Goal: Find specific page/section: Find specific page/section

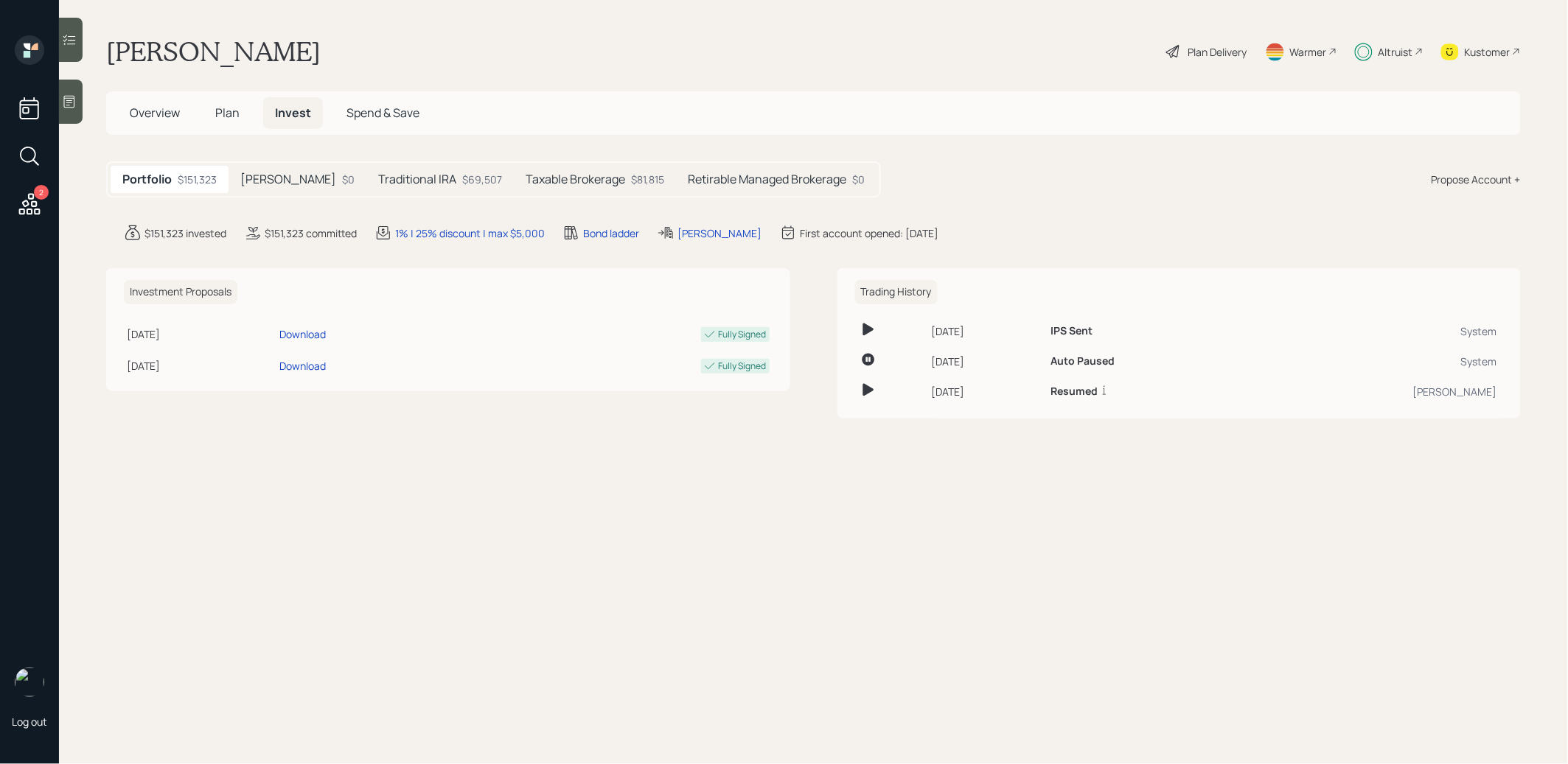
click at [555, 176] on h5 "Taxable Brokerage" at bounding box center [574, 179] width 99 height 14
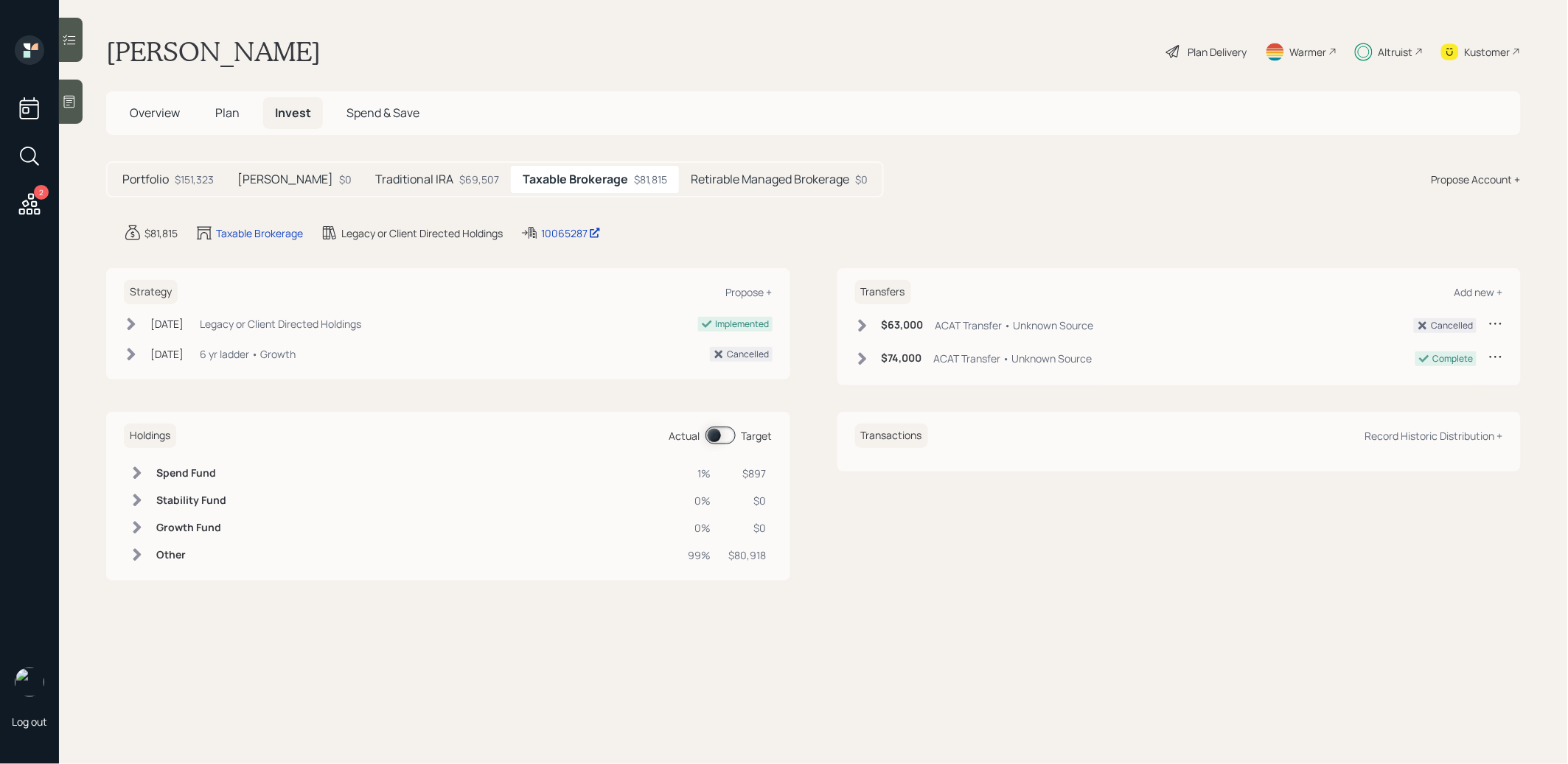
click at [744, 181] on h5 "Retirable Managed Brokerage" at bounding box center [770, 179] width 159 height 14
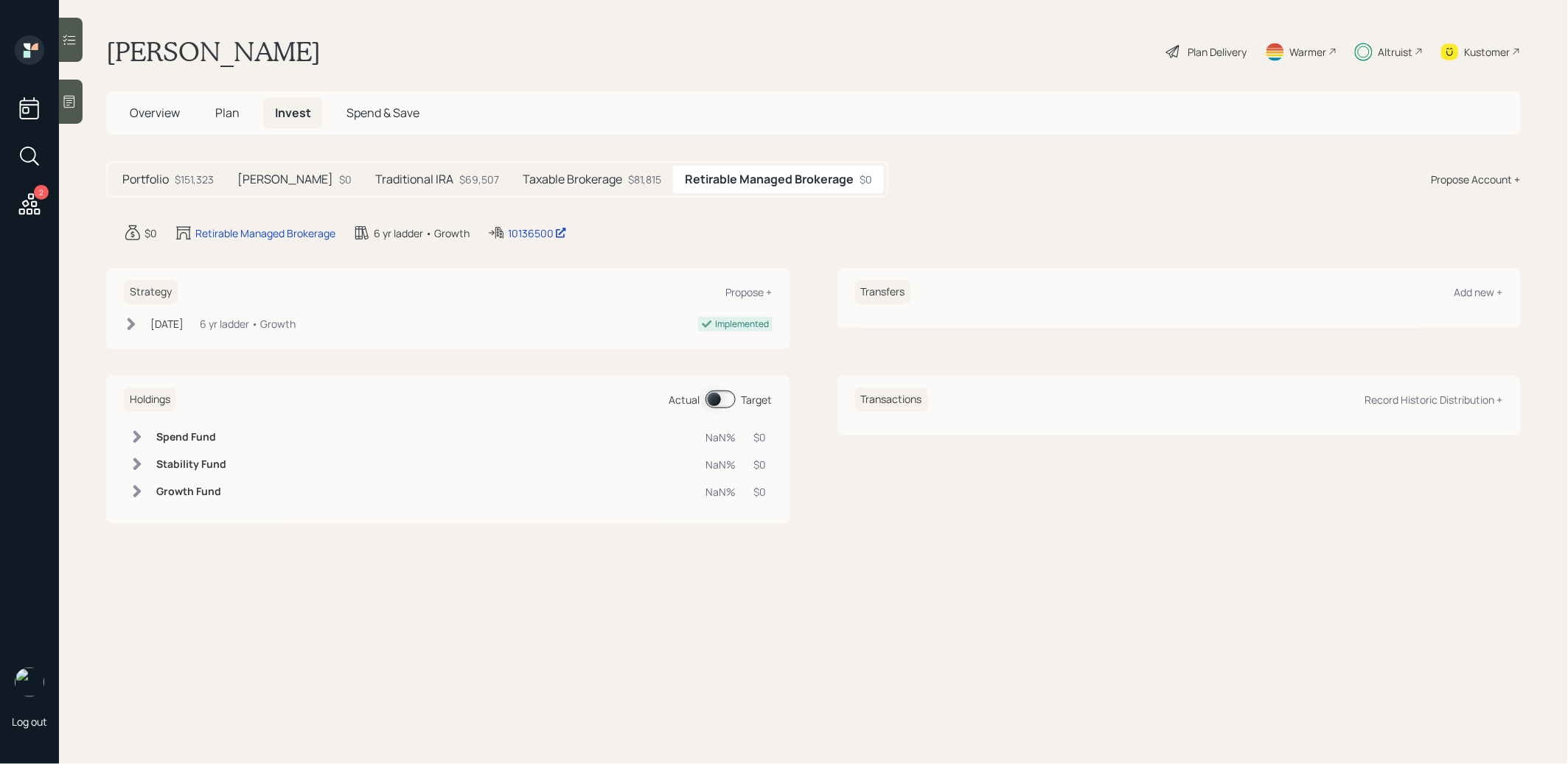
click at [557, 181] on h5 "Taxable Brokerage" at bounding box center [572, 179] width 99 height 14
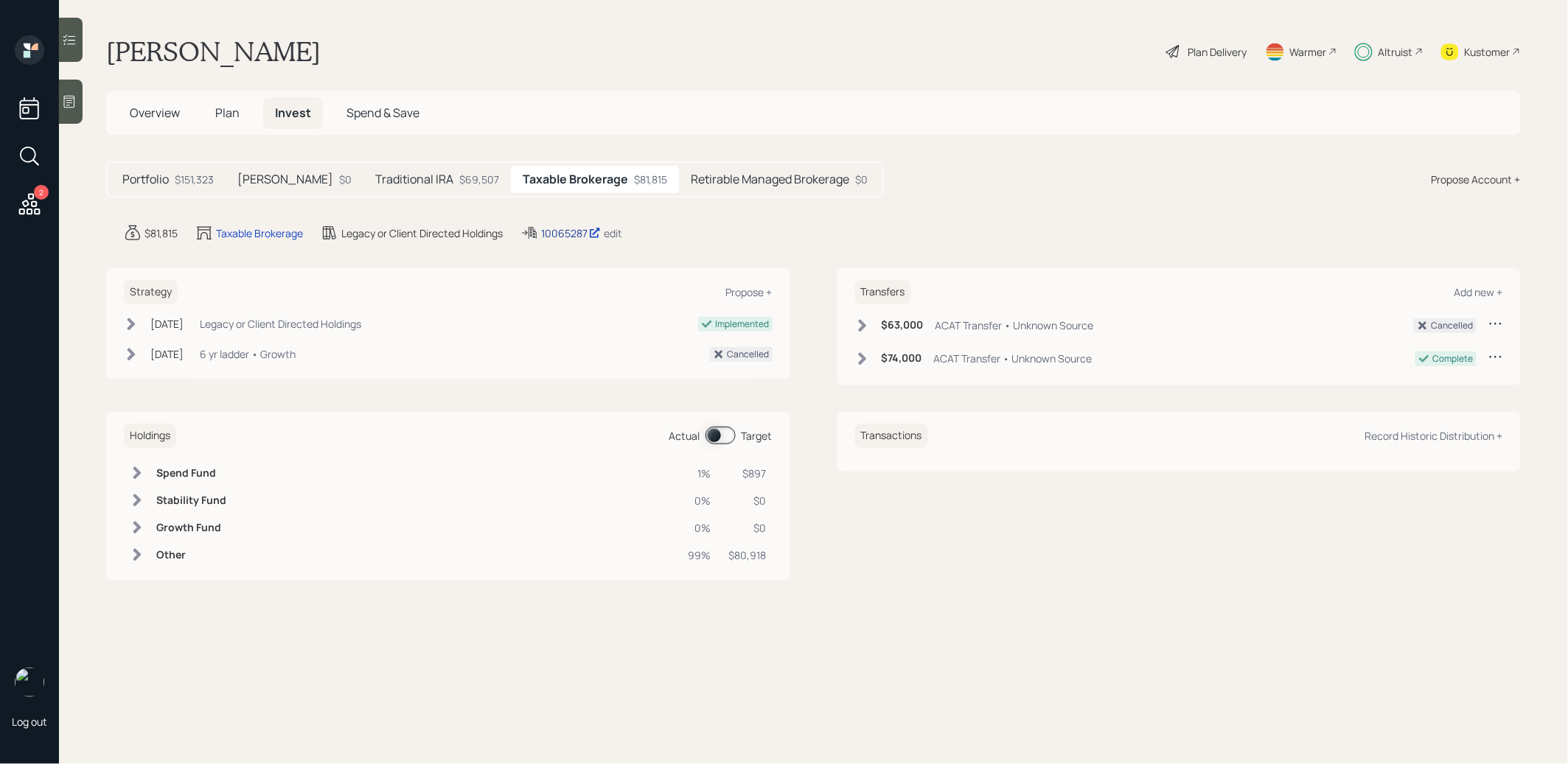
click at [563, 227] on div "10065287" at bounding box center [571, 233] width 59 height 15
